Goal: Information Seeking & Learning: Find specific fact

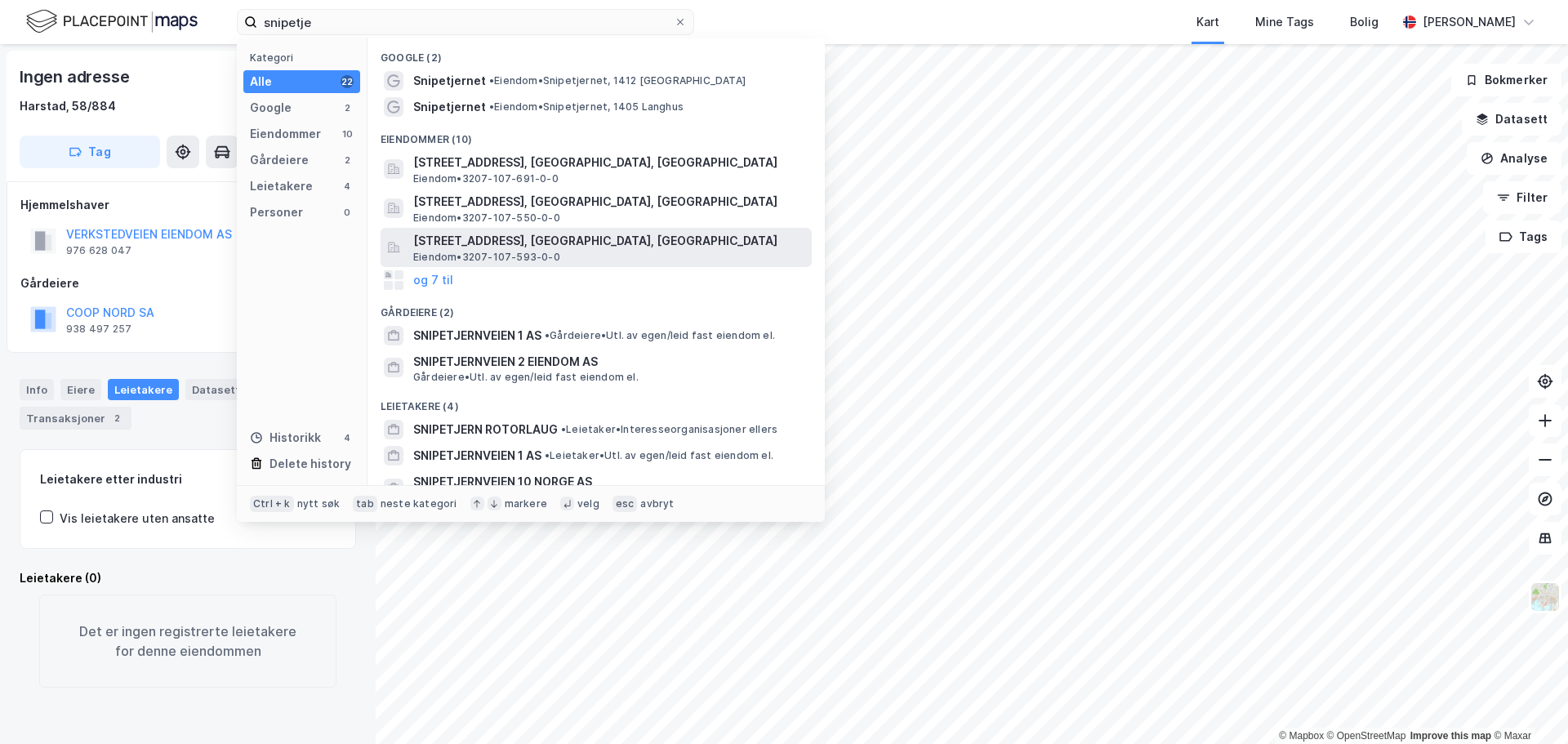
type input "snipetje"
click at [432, 239] on span "[STREET_ADDRESS], [GEOGRAPHIC_DATA], [GEOGRAPHIC_DATA]" at bounding box center [608, 241] width 392 height 20
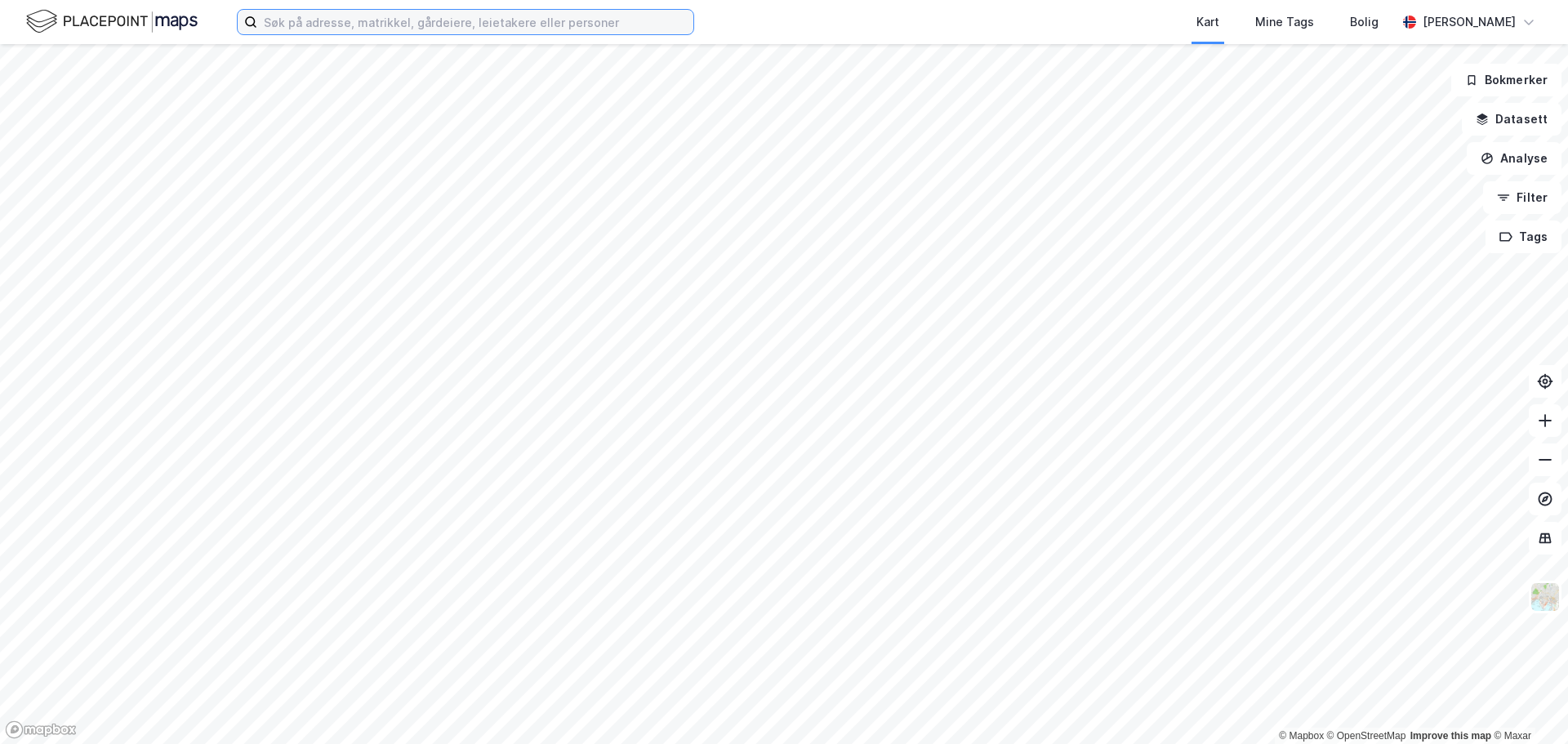
click at [374, 23] on input at bounding box center [475, 22] width 436 height 24
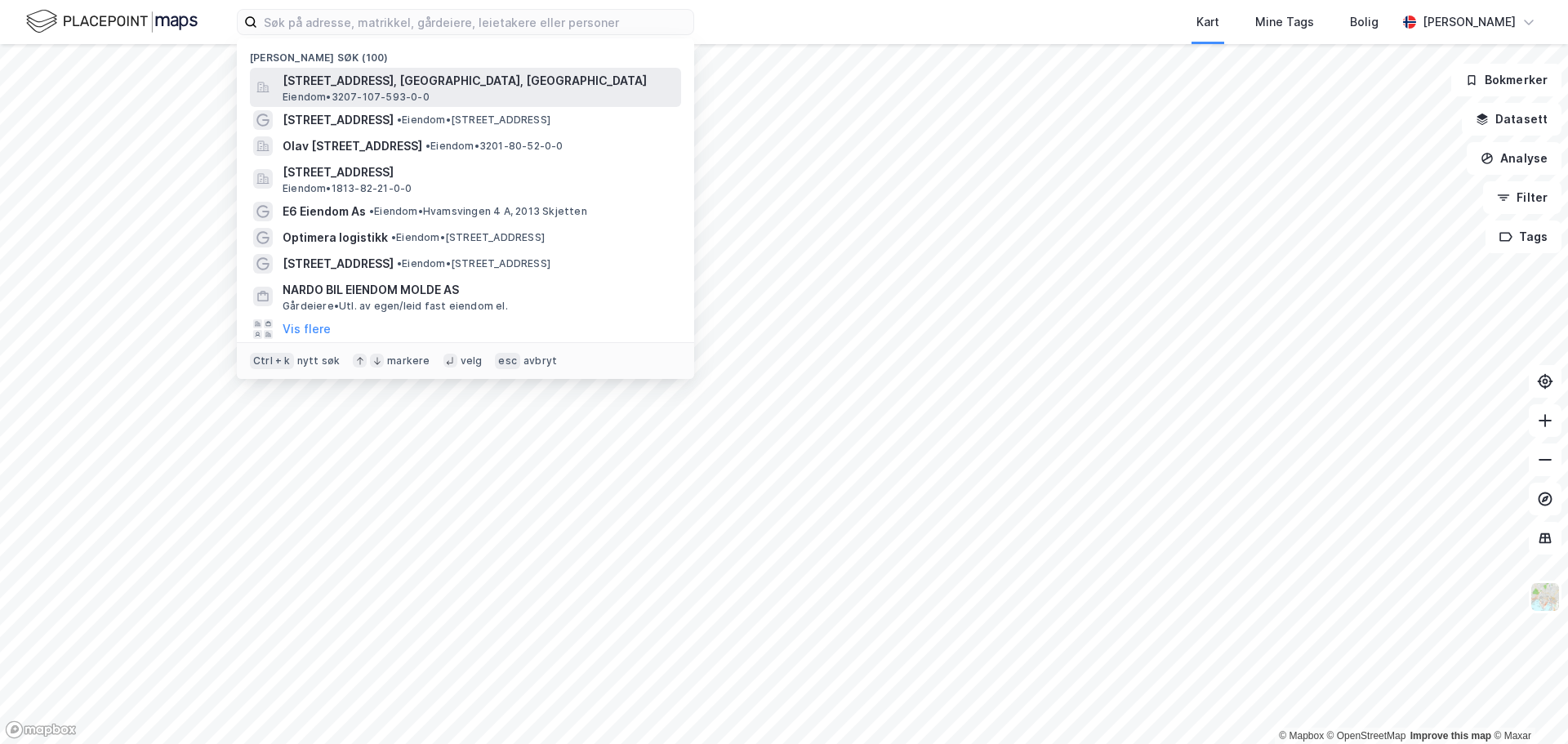
click at [369, 76] on span "[STREET_ADDRESS], [GEOGRAPHIC_DATA], [GEOGRAPHIC_DATA]" at bounding box center [478, 81] width 392 height 20
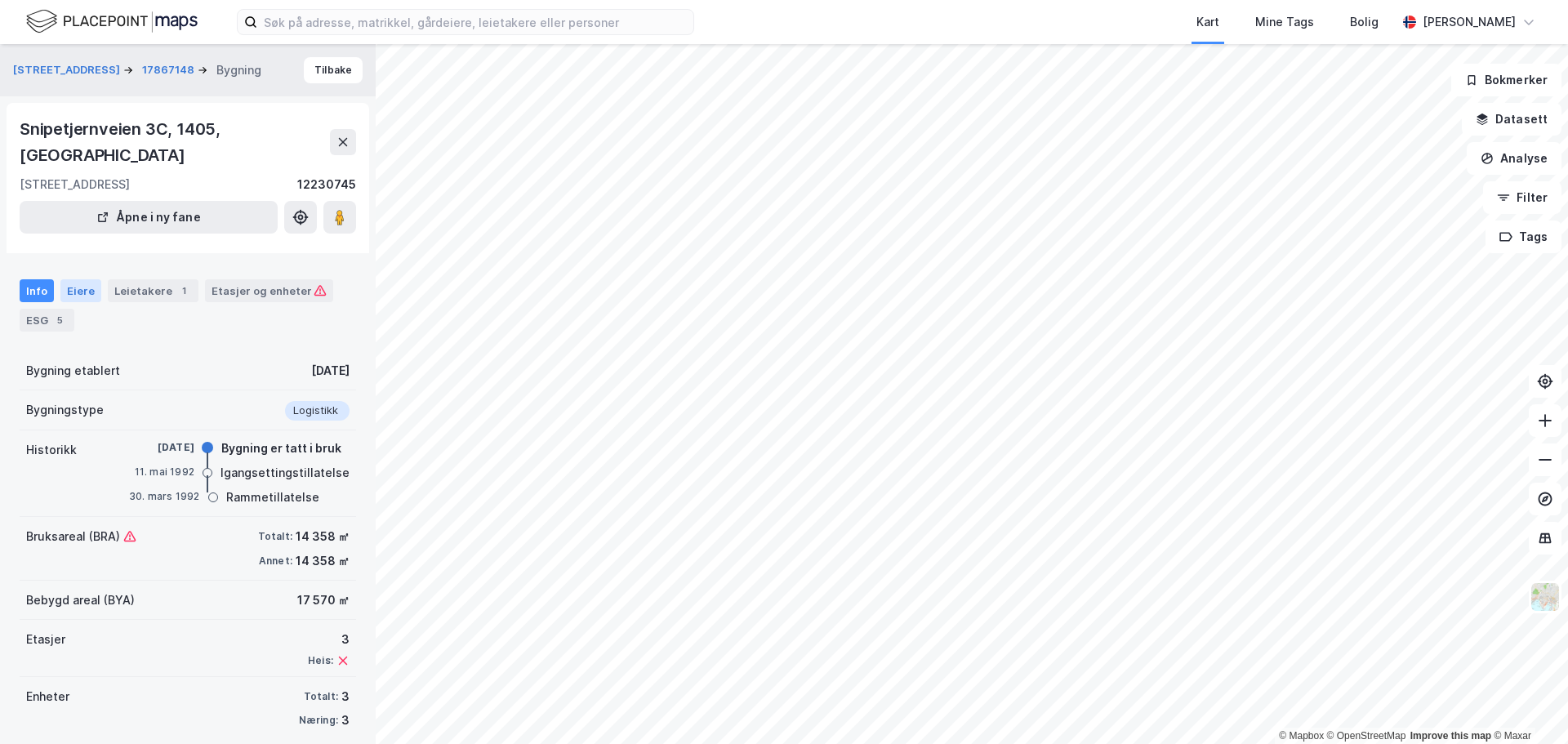
click at [82, 280] on div "Eiere" at bounding box center [81, 290] width 41 height 22
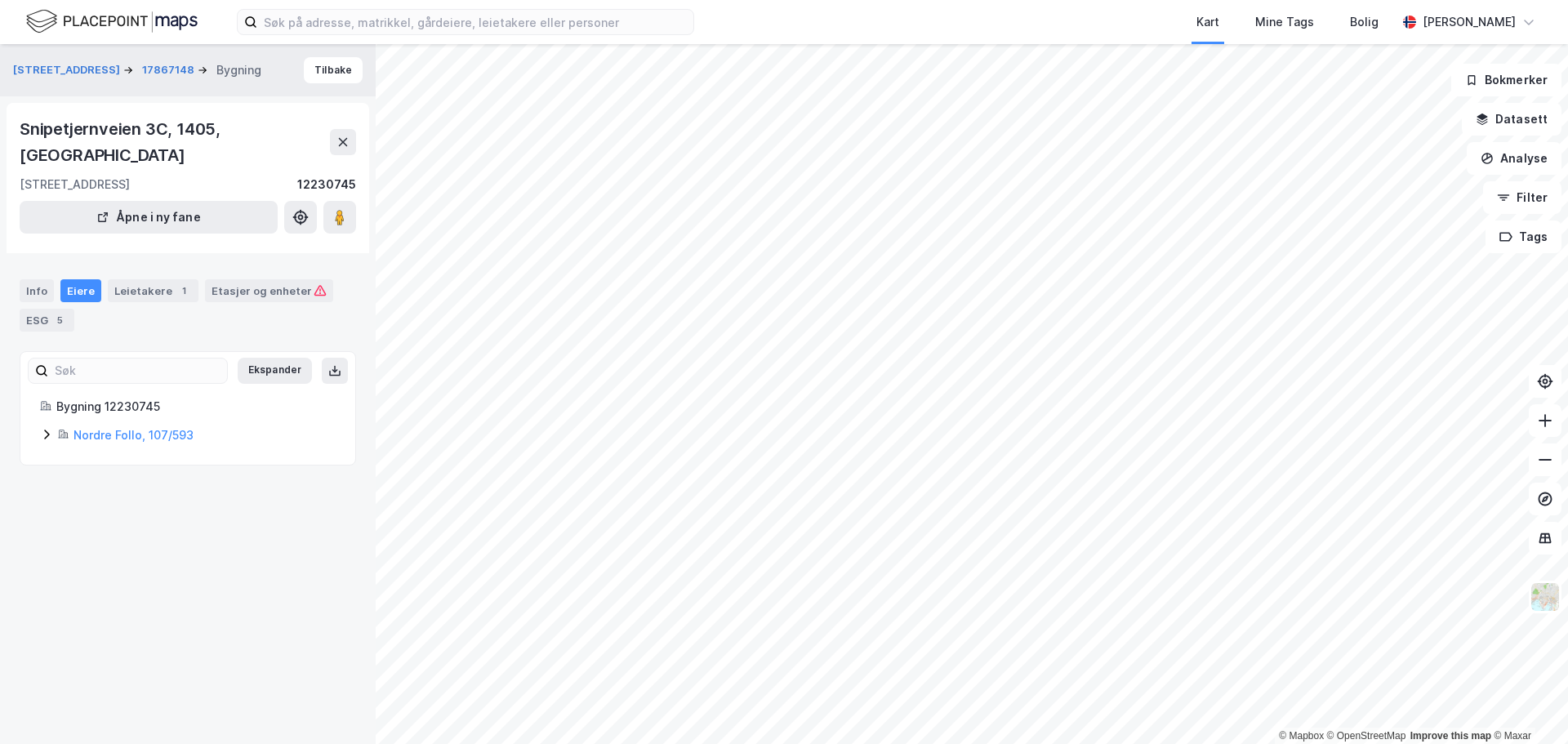
click at [52, 428] on icon at bounding box center [46, 434] width 13 height 13
